Goal: Information Seeking & Learning: Learn about a topic

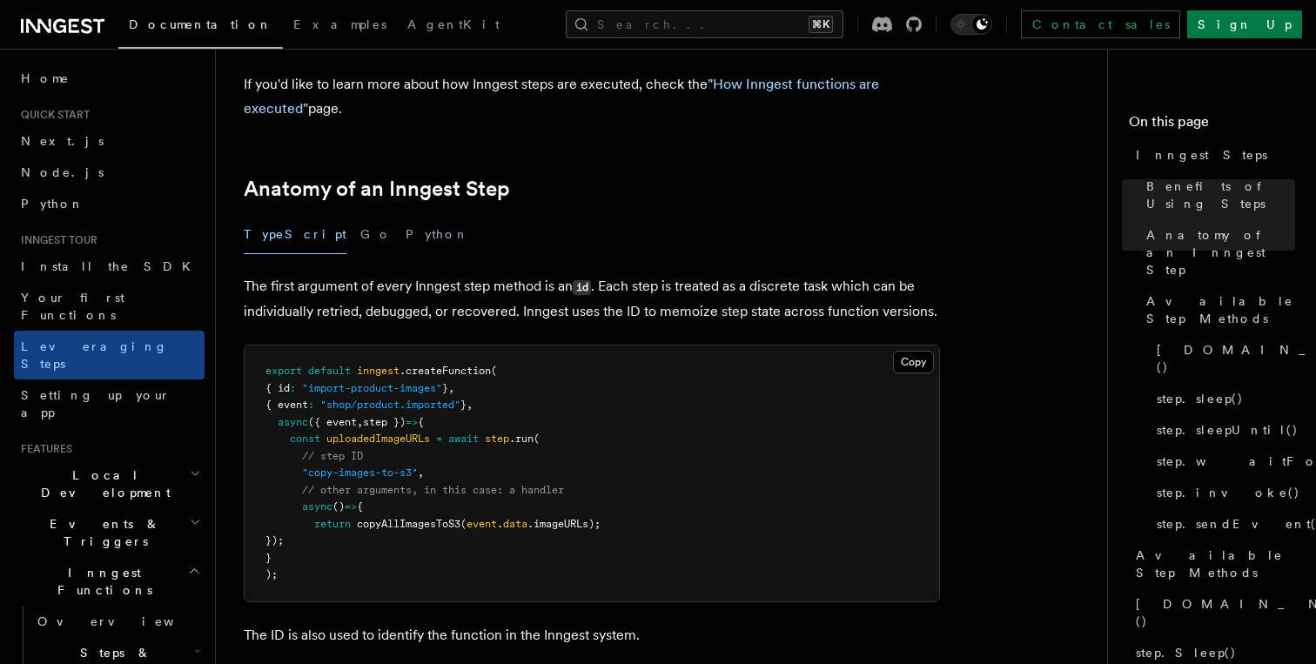
scroll to position [639, 0]
click at [406, 214] on button "Python" at bounding box center [438, 233] width 64 height 39
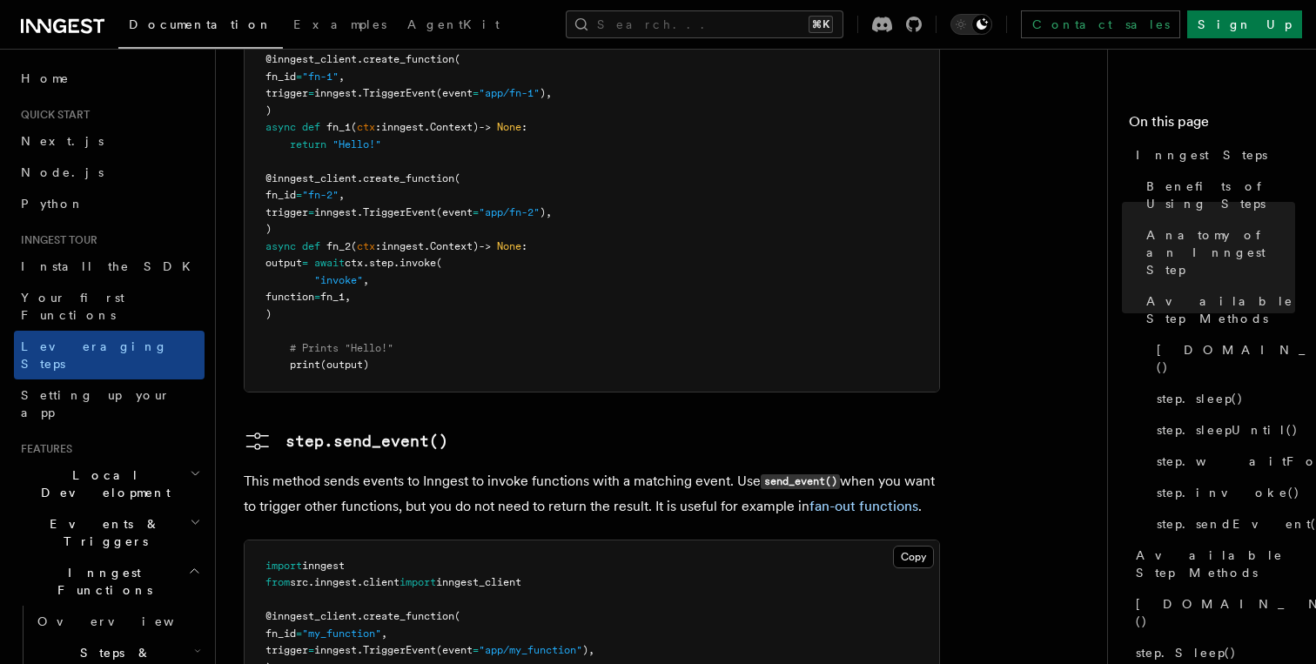
scroll to position [4128, 0]
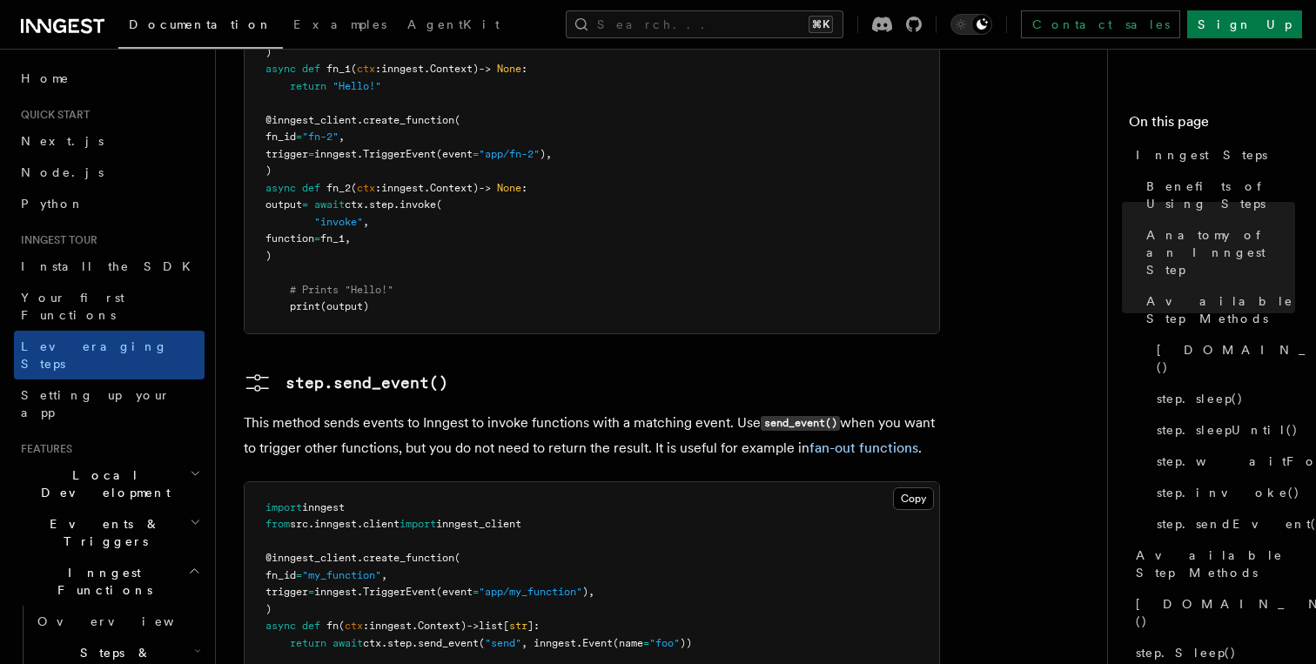
scroll to position [4128, 0]
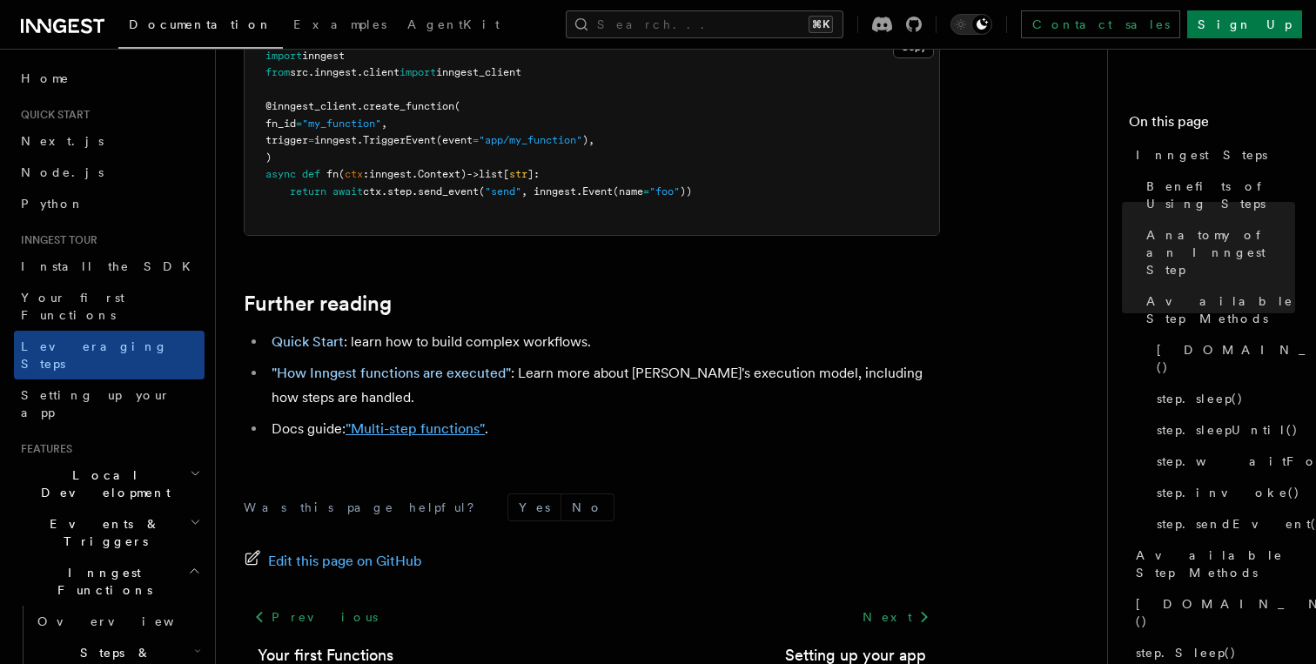
click at [418, 421] on link ""Multi-step functions"" at bounding box center [415, 429] width 139 height 17
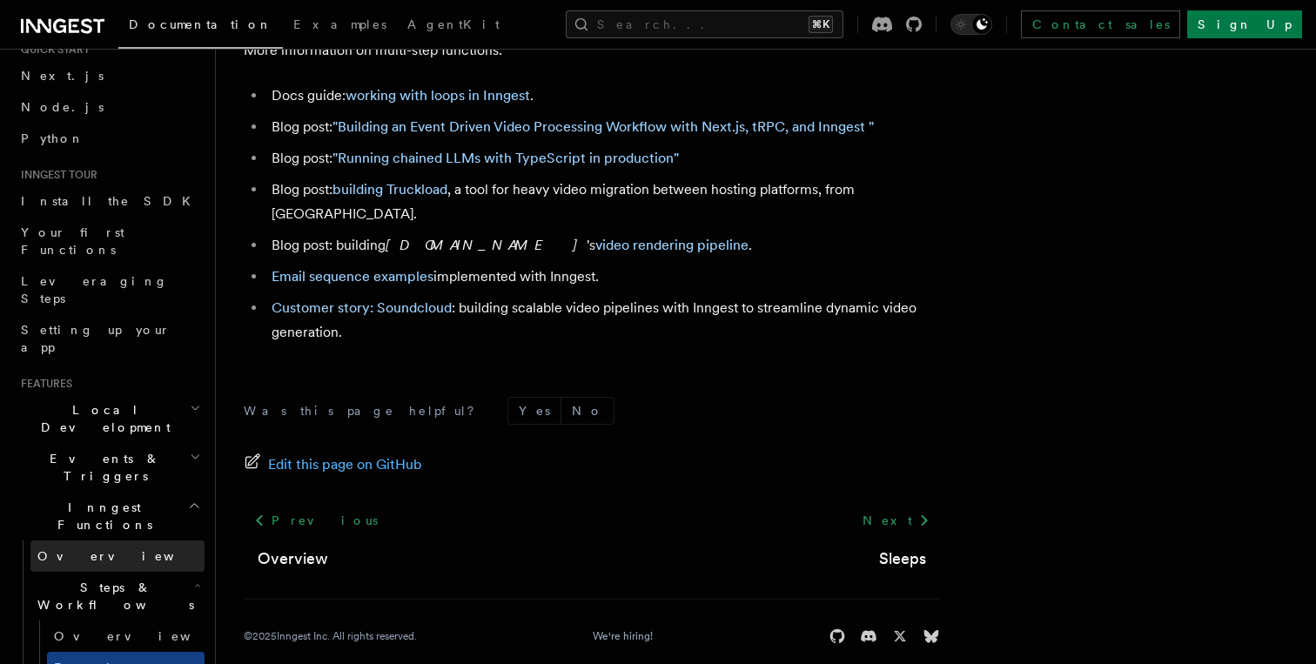
scroll to position [67, 0]
